Goal: Transaction & Acquisition: Purchase product/service

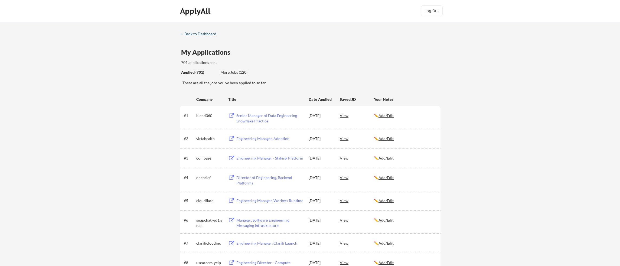
click at [192, 32] on div "← Back to Dashboard" at bounding box center [200, 34] width 41 height 4
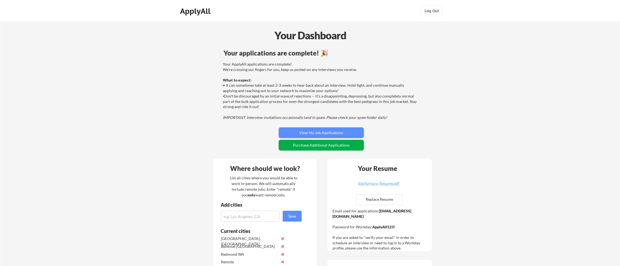
click at [333, 147] on button "Purchase Additional Applications" at bounding box center [320, 145] width 85 height 11
